Goal: Task Accomplishment & Management: Manage account settings

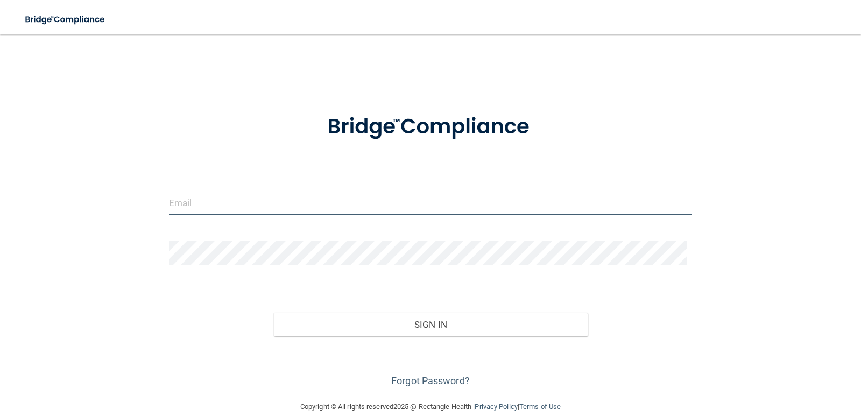
click at [259, 200] on input "email" at bounding box center [430, 202] width 523 height 24
type input "[EMAIL_ADDRESS][DOMAIN_NAME]"
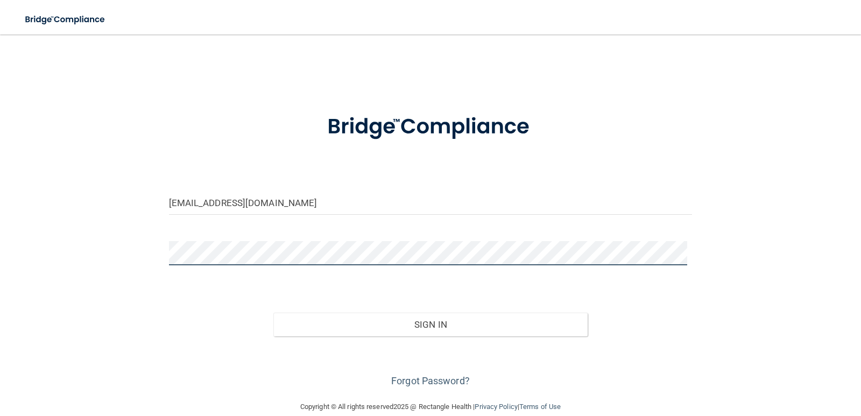
click at [273, 313] on button "Sign In" at bounding box center [430, 325] width 314 height 24
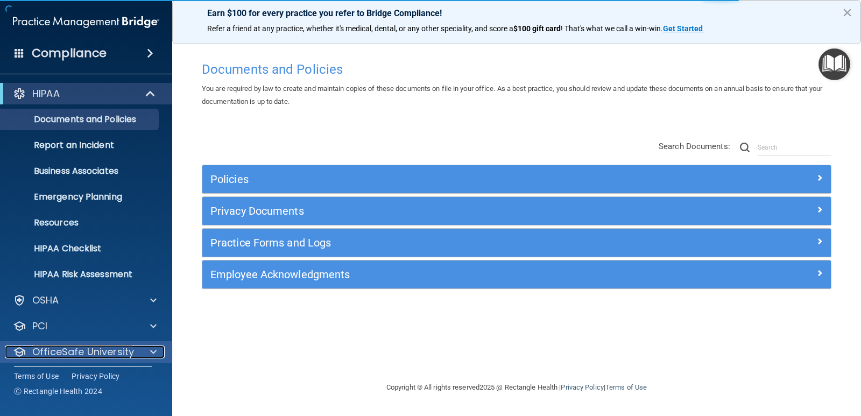
click at [99, 351] on p "OfficeSafe University" at bounding box center [83, 351] width 102 height 13
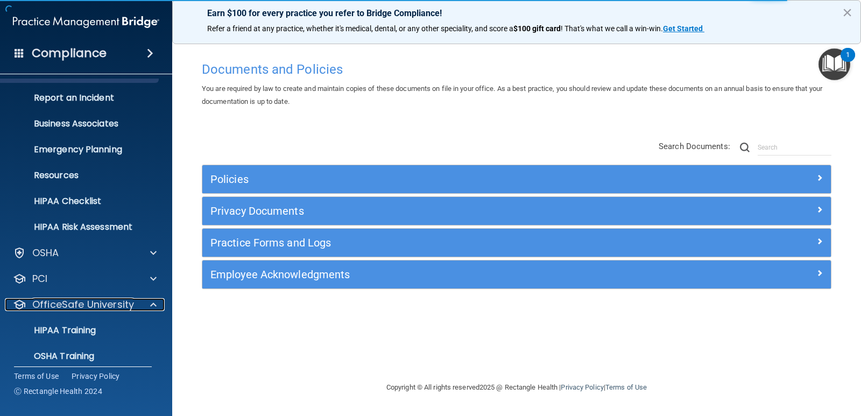
scroll to position [108, 0]
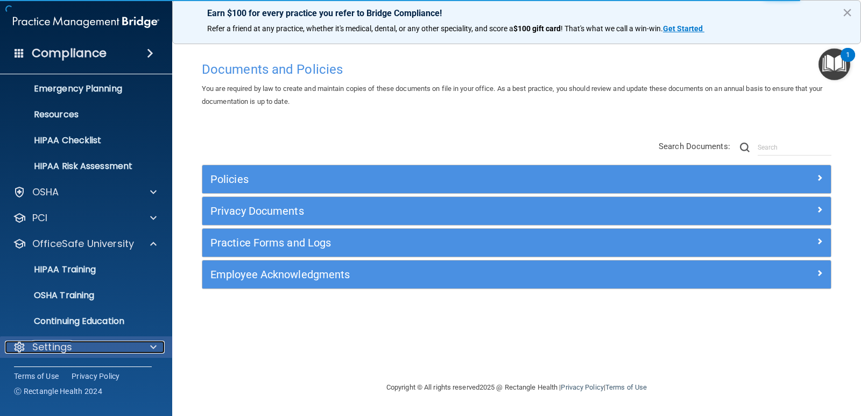
click at [65, 349] on p "Settings" at bounding box center [52, 347] width 40 height 13
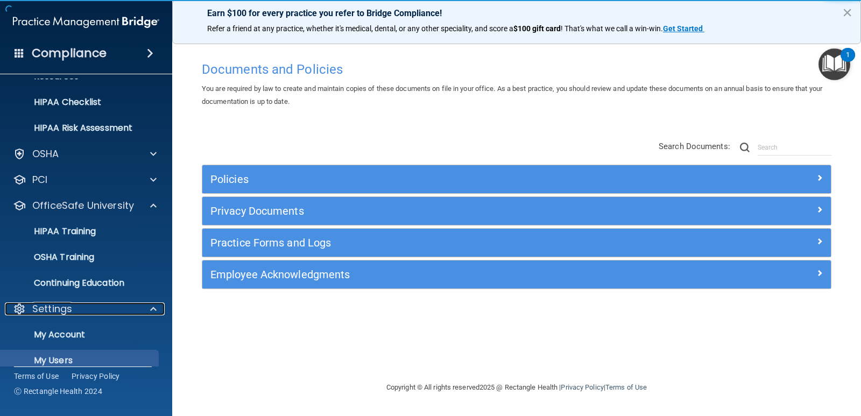
scroll to position [211, 0]
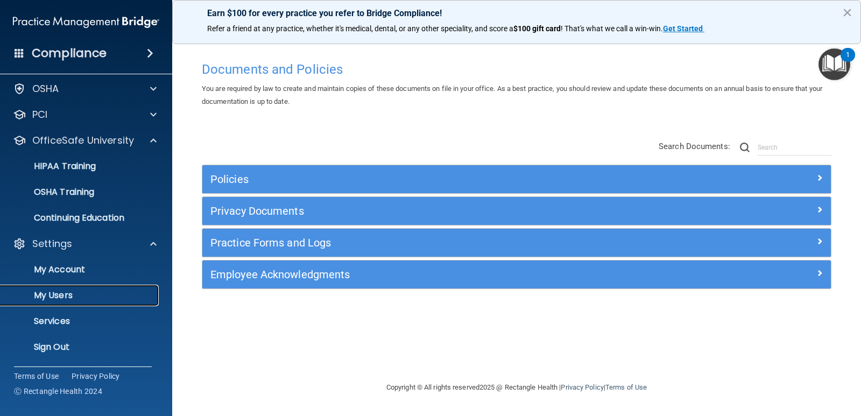
click at [70, 291] on p "My Users" at bounding box center [80, 295] width 147 height 11
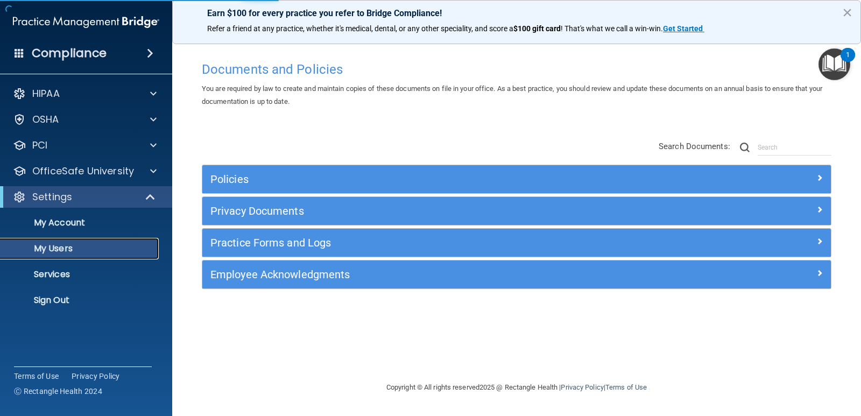
select select "20"
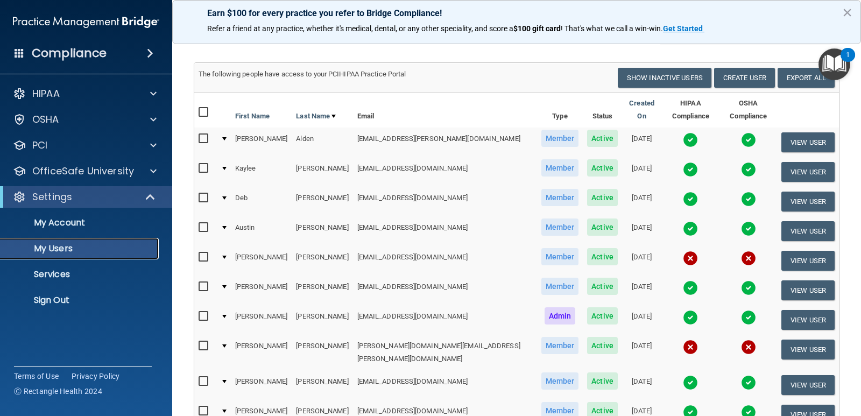
scroll to position [108, 0]
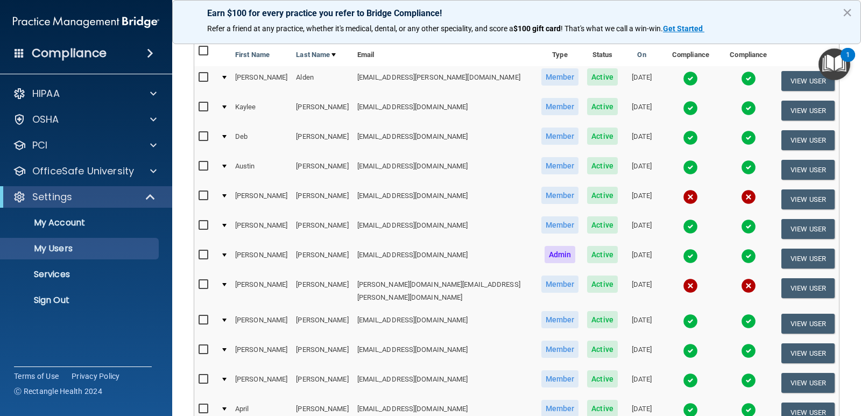
click at [206, 280] on input "checkbox" at bounding box center [205, 284] width 12 height 9
checkbox input "true"
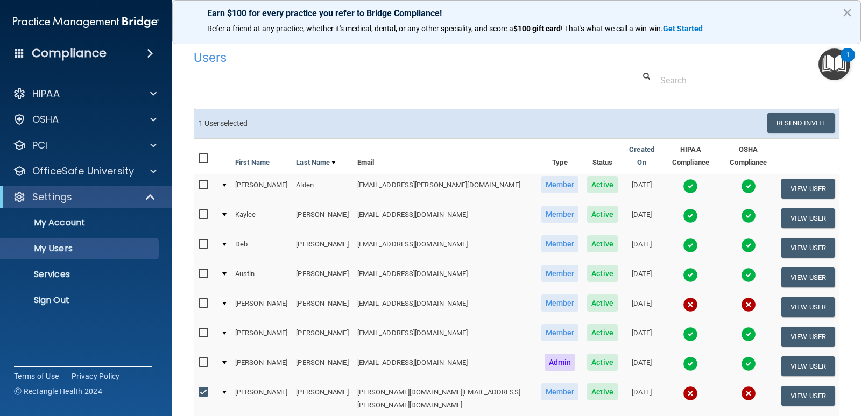
scroll to position [0, 0]
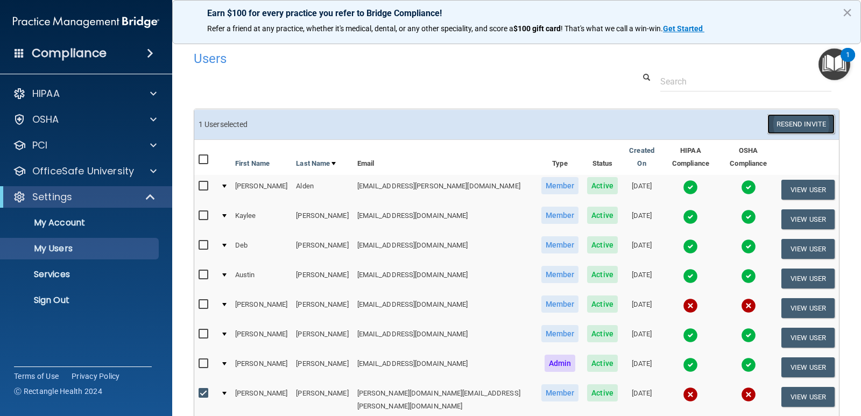
click at [805, 119] on button "Resend Invite" at bounding box center [800, 124] width 67 height 20
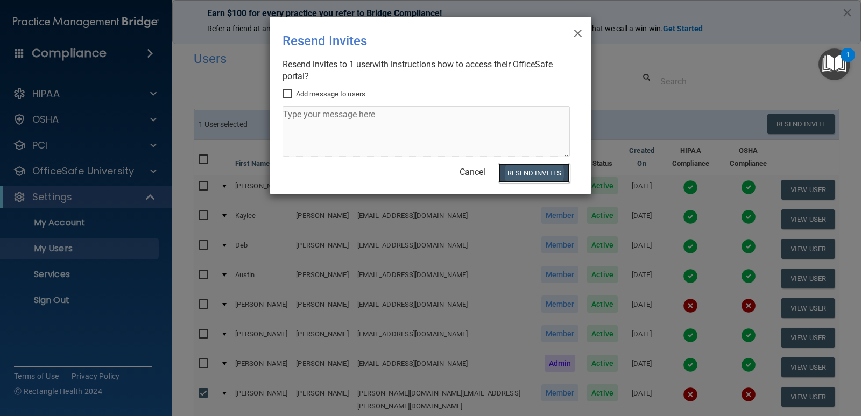
click at [522, 172] on button "Resend Invites" at bounding box center [534, 173] width 72 height 20
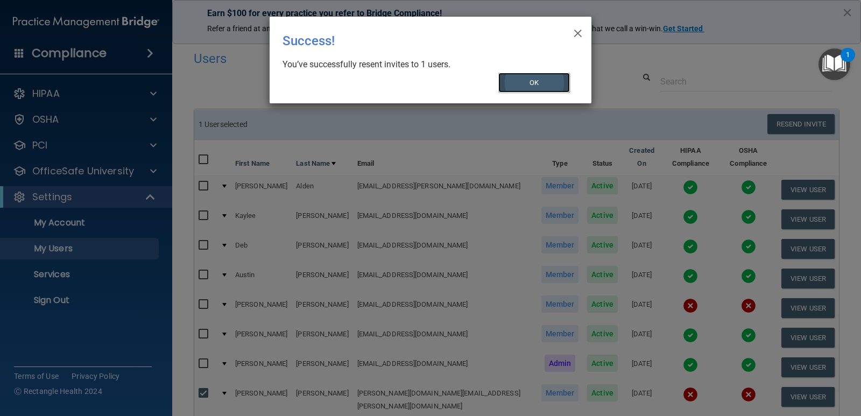
click at [549, 75] on button "OK" at bounding box center [534, 83] width 72 height 20
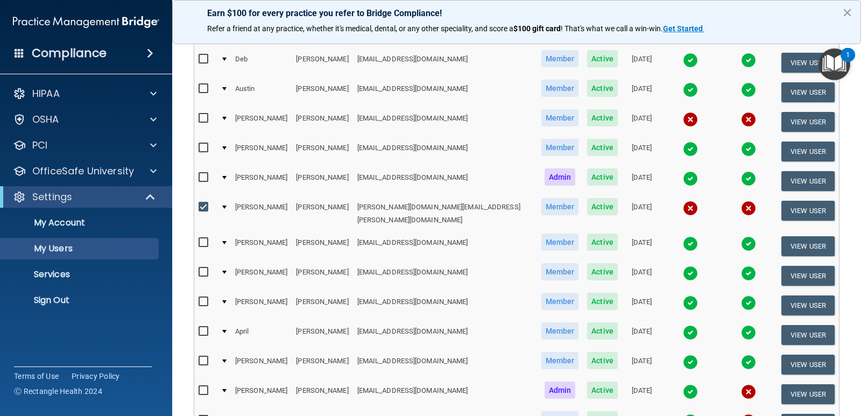
scroll to position [161, 0]
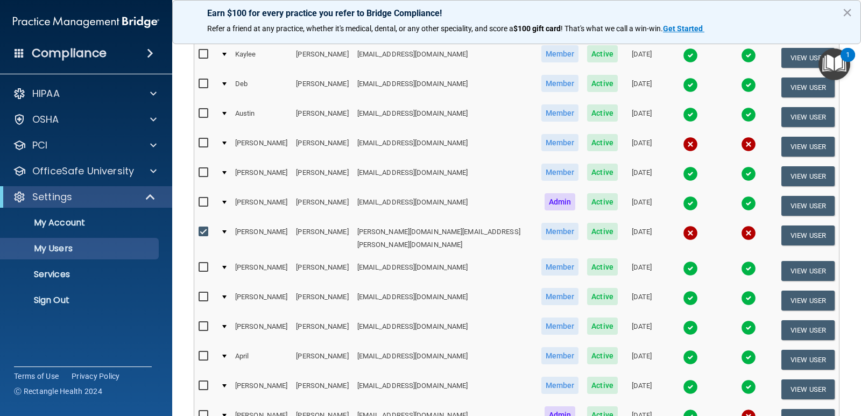
click at [229, 132] on td at bounding box center [223, 147] width 15 height 30
click at [227, 141] on div at bounding box center [224, 142] width 4 height 3
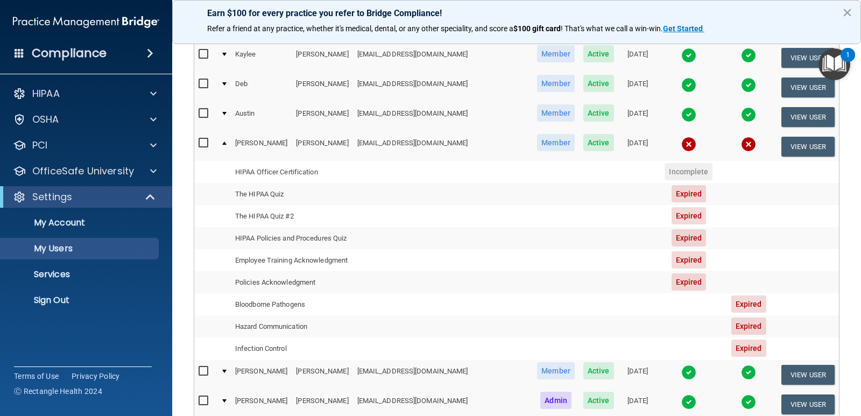
click at [224, 132] on td at bounding box center [223, 146] width 15 height 29
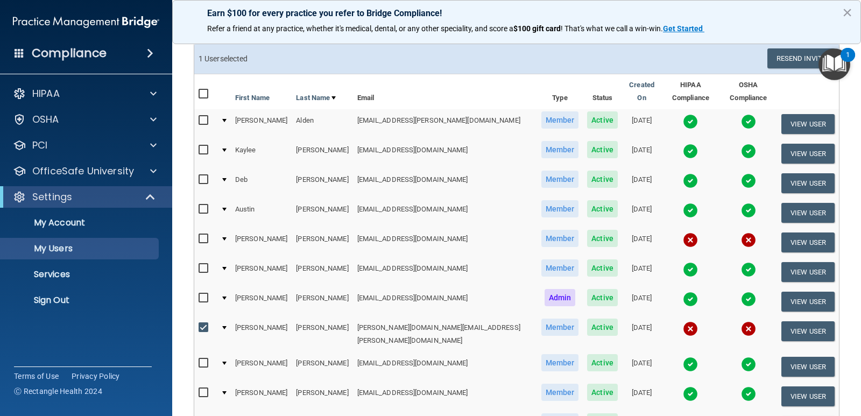
scroll to position [54, 0]
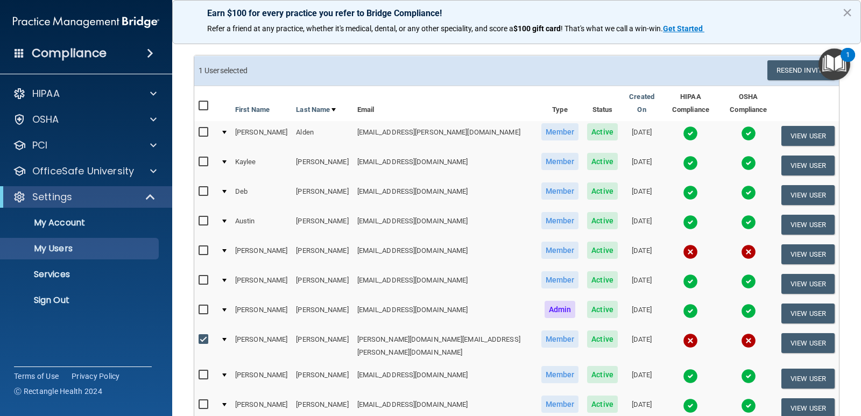
click at [421, 60] on div "1 User selected" at bounding box center [353, 70] width 326 height 20
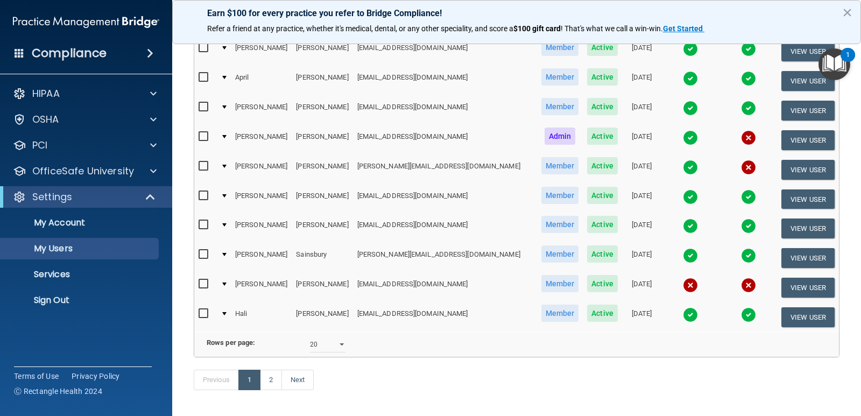
scroll to position [421, 0]
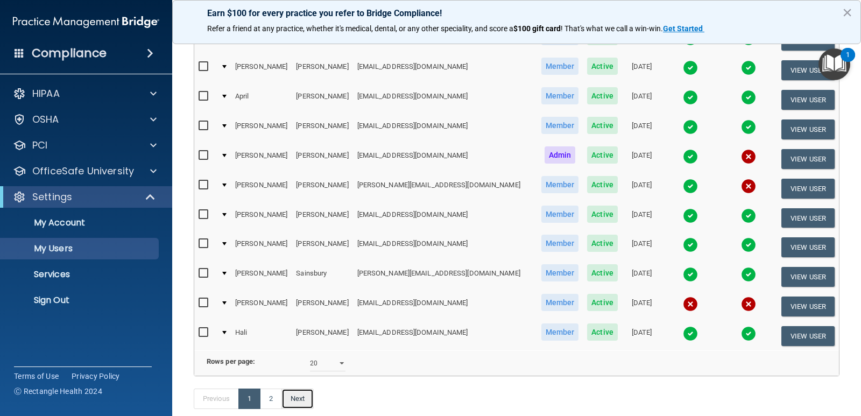
click at [293, 393] on link "Next" at bounding box center [297, 398] width 32 height 20
select select "20"
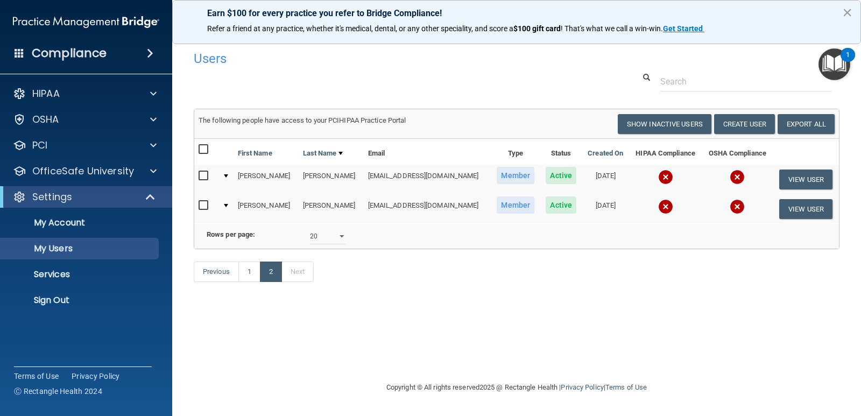
click at [720, 208] on td at bounding box center [737, 208] width 71 height 29
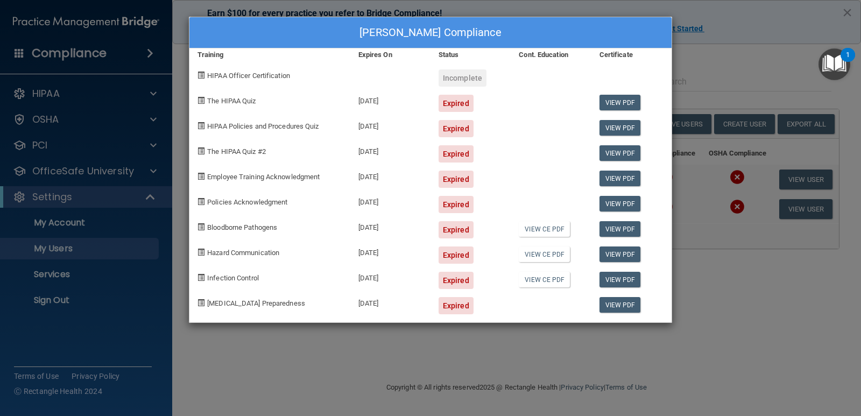
click at [712, 346] on div "[PERSON_NAME] Compliance Training Expires On Status Cont. Education Certificate…" at bounding box center [430, 208] width 861 height 416
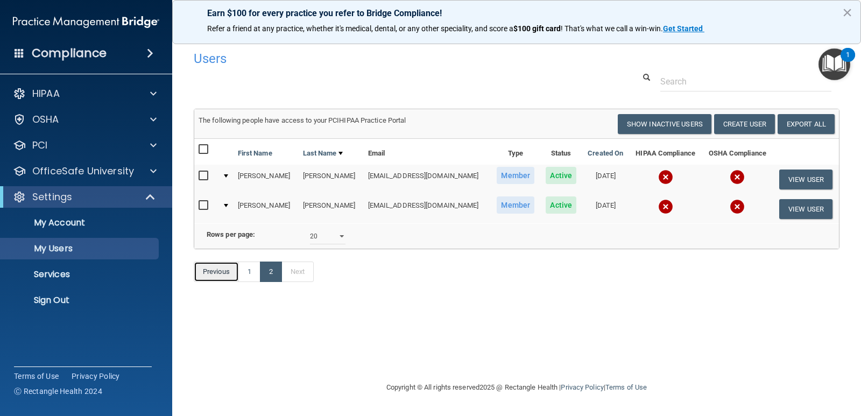
click at [222, 282] on link "Previous" at bounding box center [216, 271] width 45 height 20
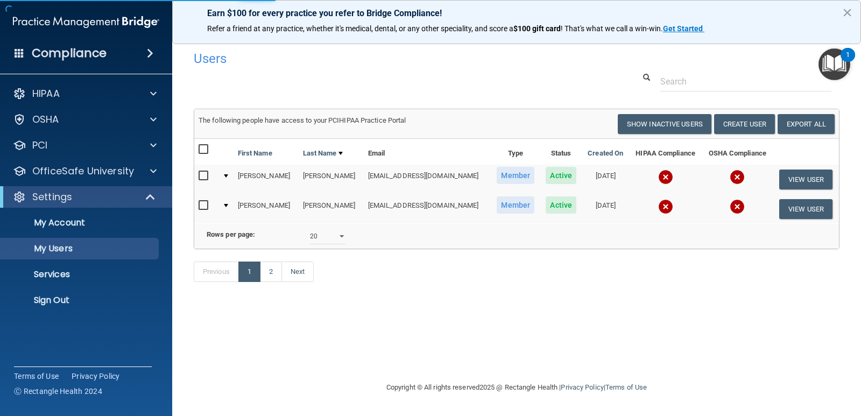
select select "20"
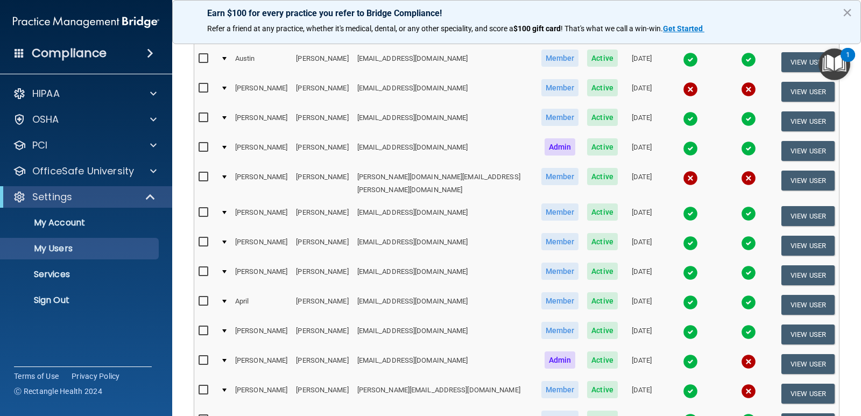
scroll to position [475, 0]
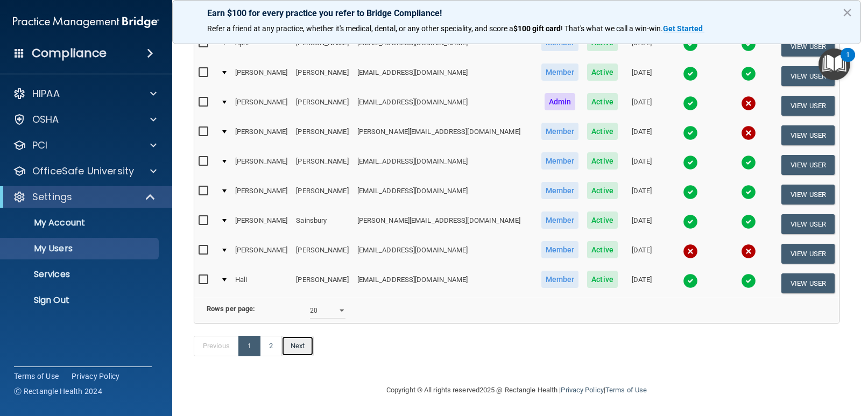
click at [296, 344] on link "Next" at bounding box center [297, 346] width 32 height 20
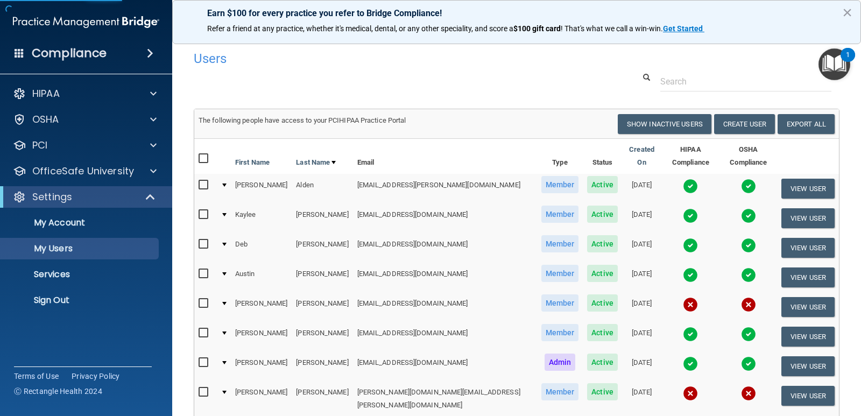
select select "20"
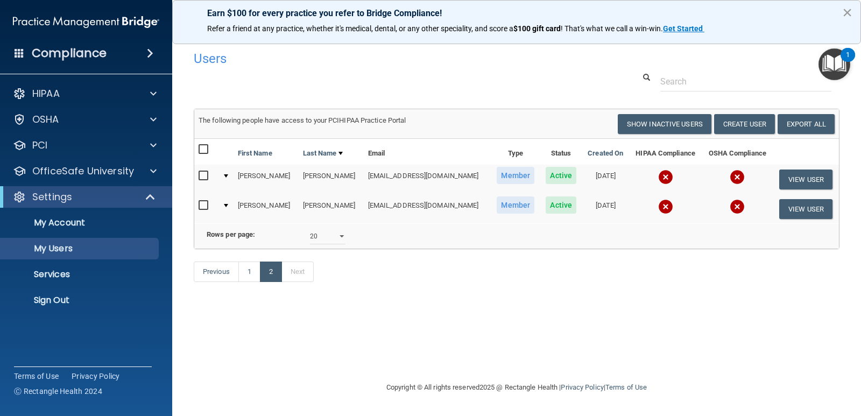
click at [849, 15] on button "×" at bounding box center [847, 12] width 10 height 17
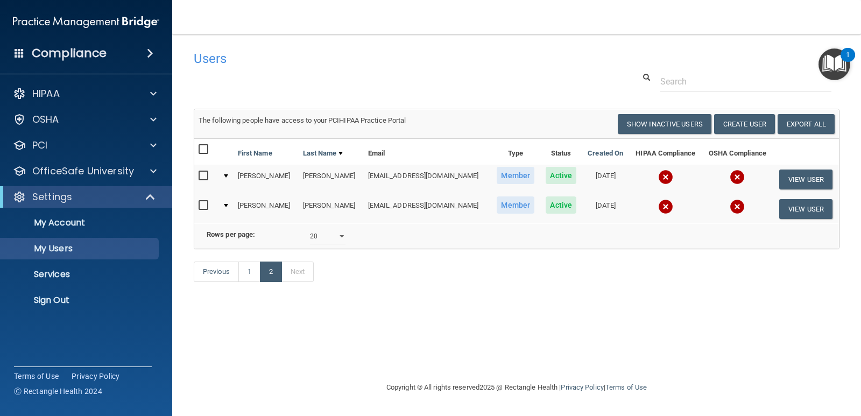
click at [203, 151] on input "checkbox" at bounding box center [205, 149] width 12 height 9
checkbox input "true"
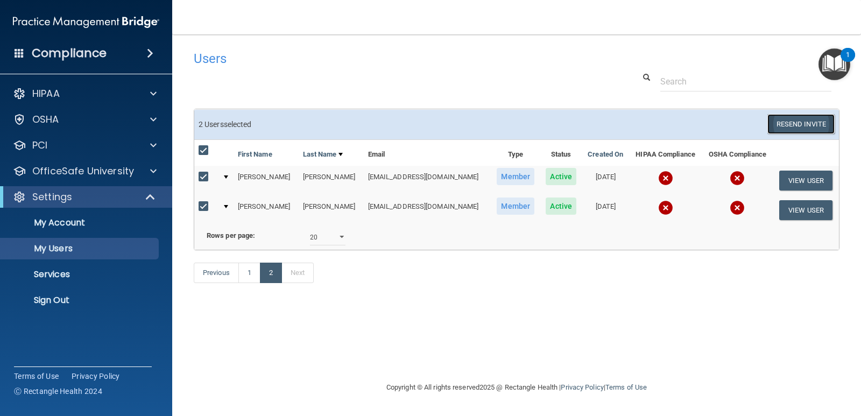
click at [813, 118] on button "Resend Invite" at bounding box center [800, 124] width 67 height 20
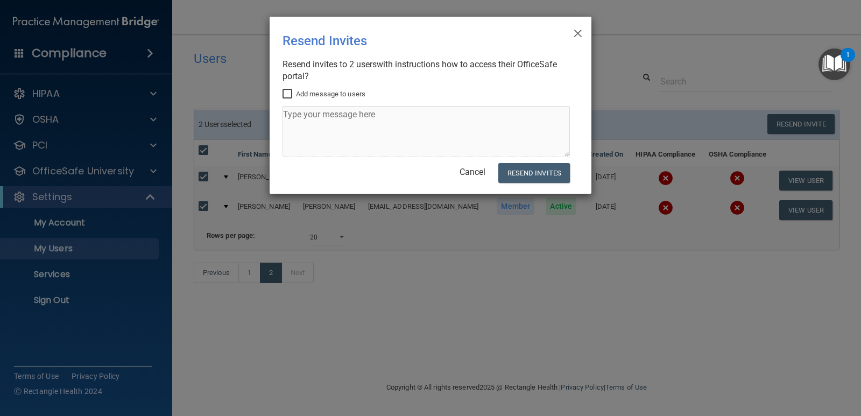
click at [287, 96] on input "Add message to users" at bounding box center [288, 94] width 12 height 9
checkbox input "true"
click at [342, 122] on textarea at bounding box center [425, 131] width 287 height 51
type textarea "Reminder to complete your OSHA/HIPAA before [DATE]!"
click at [554, 165] on button "Resend Invites" at bounding box center [534, 173] width 72 height 20
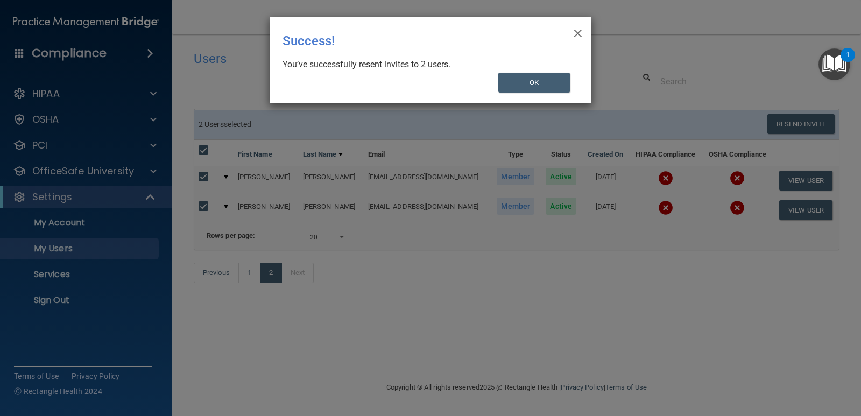
click at [583, 34] on div "× Close Success! You’ve successfully resent invites to 2 users. OK" at bounding box center [431, 60] width 322 height 87
click at [557, 82] on button "OK" at bounding box center [534, 83] width 72 height 20
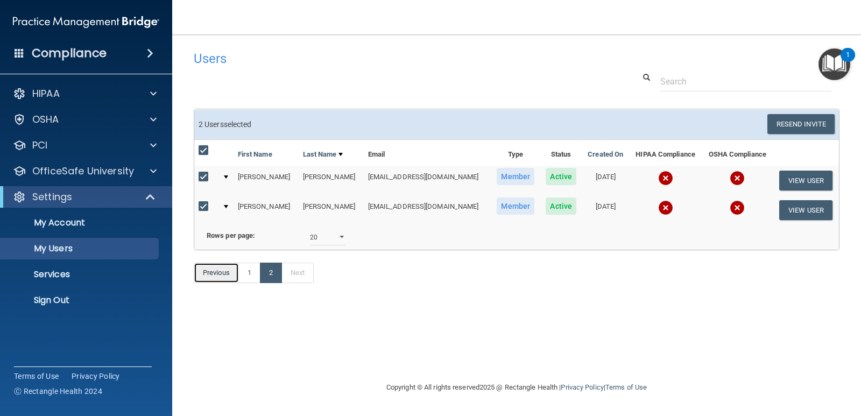
click at [210, 283] on link "Previous" at bounding box center [216, 273] width 45 height 20
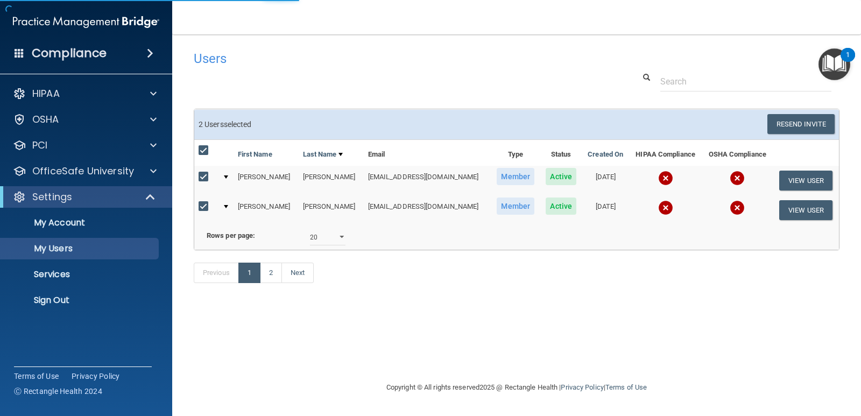
select select "20"
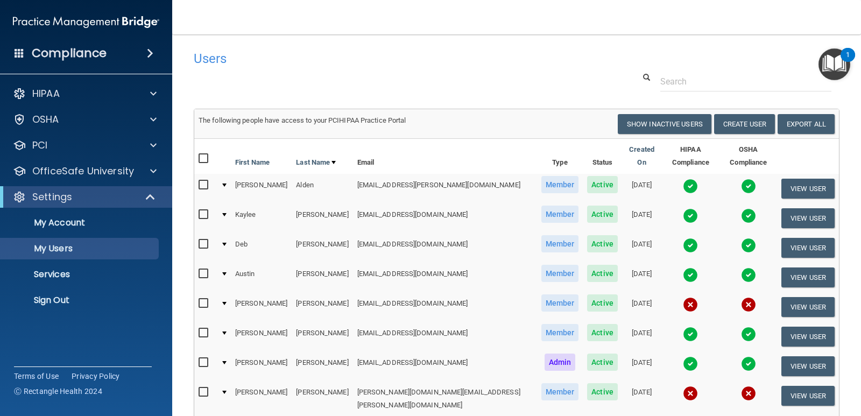
click at [600, 63] on div "Users" at bounding box center [517, 58] width 662 height 26
click at [60, 295] on p "Sign Out" at bounding box center [80, 300] width 147 height 11
